Goal: Contribute content: Contribute content

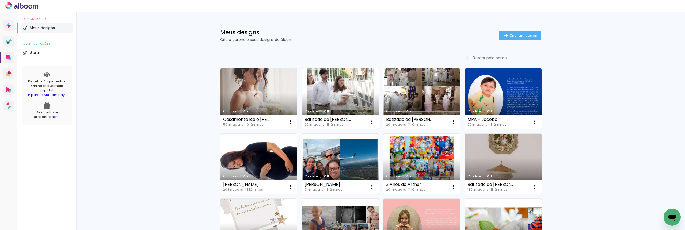
click at [428, 94] on link "Criado em [DATE]" at bounding box center [421, 98] width 77 height 60
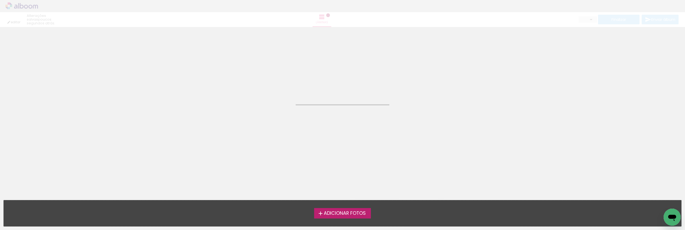
click at [429, 50] on neon-animatable "Confirmar Cancelar" at bounding box center [342, 54] width 685 height 54
click at [338, 215] on span "Adicionar Fotos" at bounding box center [345, 213] width 42 height 5
click at [0, 0] on input "file" at bounding box center [0, 0] width 0 height 0
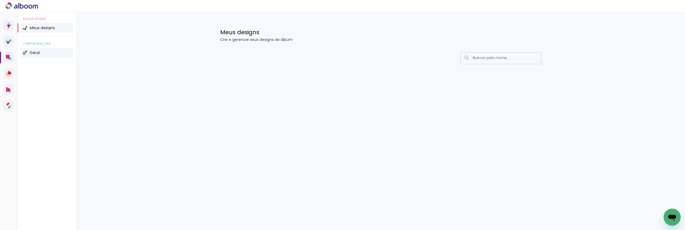
click at [56, 54] on li "Geral" at bounding box center [47, 53] width 52 height 10
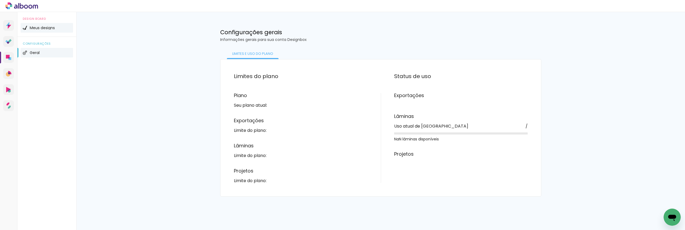
click at [56, 32] on li "Meus designs" at bounding box center [47, 28] width 52 height 10
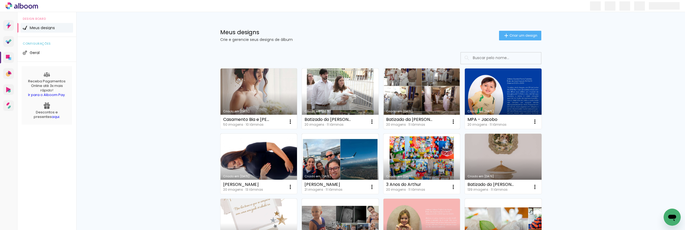
click at [414, 97] on link "Criado em [DATE]" at bounding box center [421, 98] width 77 height 60
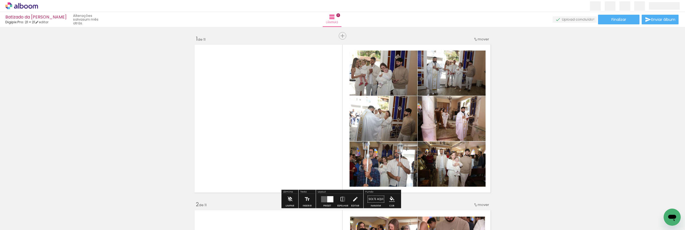
click at [26, 221] on span "Adicionar Fotos" at bounding box center [19, 223] width 16 height 6
click at [0, 0] on input "file" at bounding box center [0, 0] width 0 height 0
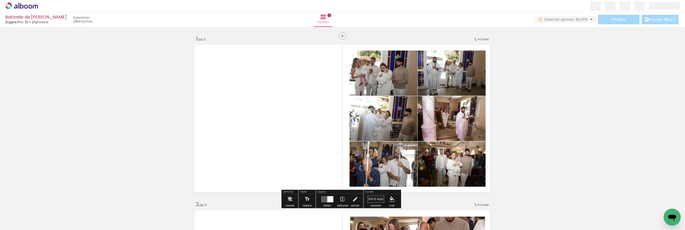
click at [20, 226] on span "Adicionar Fotos" at bounding box center [19, 223] width 16 height 6
click at [0, 0] on input "file" at bounding box center [0, 0] width 0 height 0
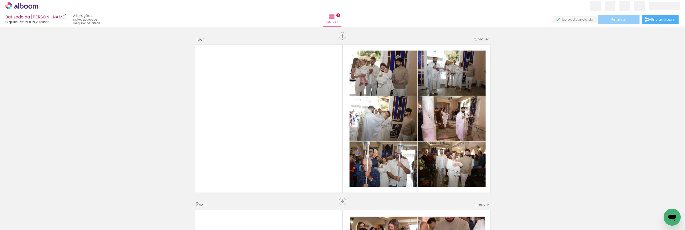
click at [617, 18] on span "Finalizar" at bounding box center [618, 20] width 15 height 4
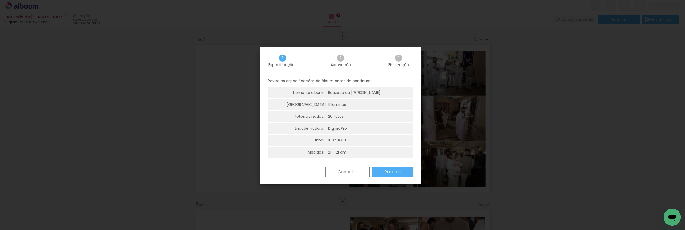
click at [0, 0] on slot "Próximo" at bounding box center [0, 0] width 0 height 0
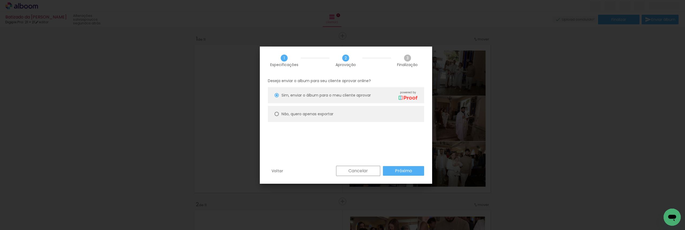
click at [0, 0] on slot "Próximo" at bounding box center [0, 0] width 0 height 0
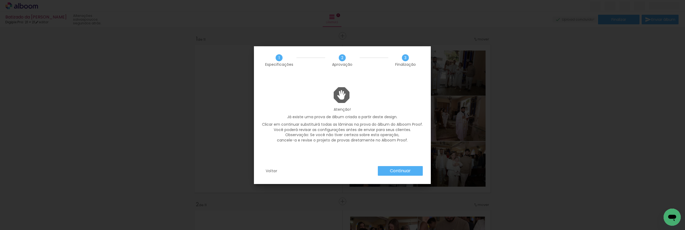
click at [416, 170] on paper-button "Continuar" at bounding box center [400, 171] width 45 height 10
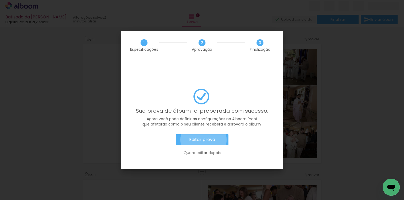
click at [0, 0] on slot "Editar prova" at bounding box center [0, 0] width 0 height 0
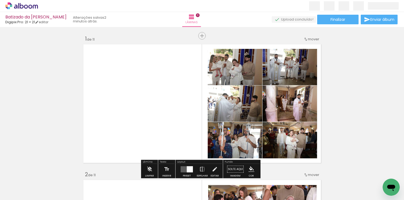
click at [19, 7] on icon at bounding box center [18, 6] width 1 height 6
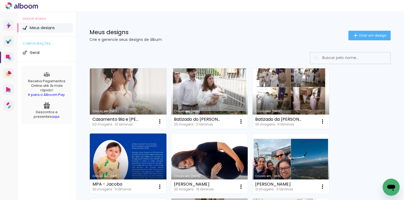
click at [223, 101] on link "Criado em [DATE]" at bounding box center [209, 98] width 77 height 60
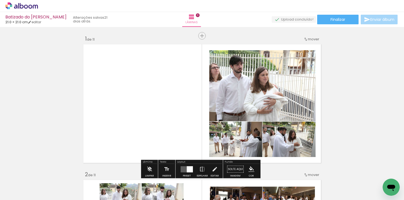
click at [17, 194] on span "Adicionar Fotos" at bounding box center [19, 193] width 16 height 6
click at [0, 0] on input "file" at bounding box center [0, 0] width 0 height 0
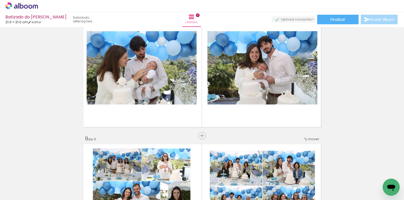
scroll to position [984, 0]
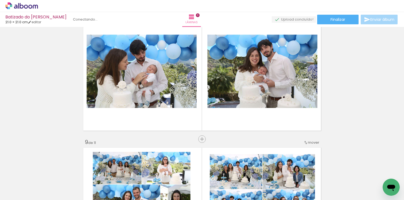
click at [12, 195] on span "Adicionar Fotos" at bounding box center [19, 193] width 16 height 6
click at [0, 0] on input "file" at bounding box center [0, 0] width 0 height 0
click at [0, 197] on div "Biblioteca 20 fotos Todas as fotos Não utilizadas Adicionar Fotos" at bounding box center [0, 183] width 0 height 33
click at [23, 195] on span "Adicionar Fotos" at bounding box center [19, 193] width 16 height 6
click at [0, 0] on input "file" at bounding box center [0, 0] width 0 height 0
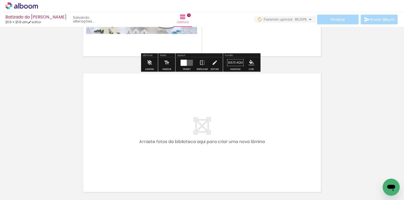
scroll to position [1380, 0]
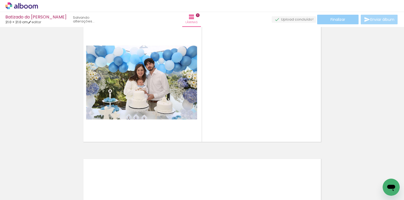
click at [334, 22] on paper-button "Finalizar" at bounding box center [338, 20] width 41 height 10
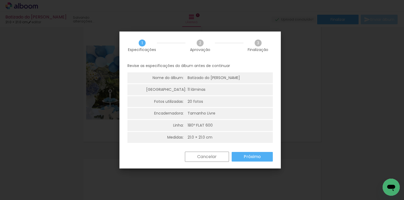
click at [262, 158] on paper-button "Próximo" at bounding box center [252, 157] width 41 height 10
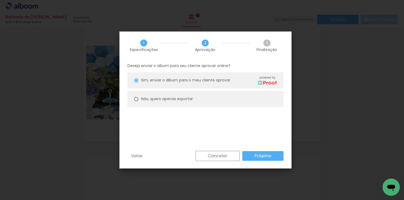
click at [0, 0] on slot "Próximo" at bounding box center [0, 0] width 0 height 0
